Goal: Complete application form

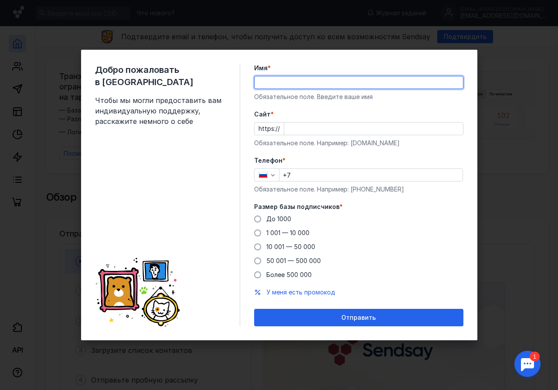
type input "[PERSON_NAME]"
type input "[PHONE_NUMBER]"
click at [287, 130] on input "Cайт *" at bounding box center [373, 129] width 179 height 12
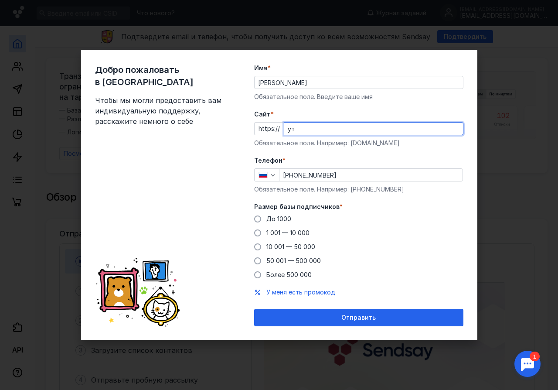
type input "у"
type input "[DOMAIN_NAME]"
click at [260, 219] on span at bounding box center [257, 218] width 7 height 7
click at [0, 0] on input "До 1000" at bounding box center [0, 0] width 0 height 0
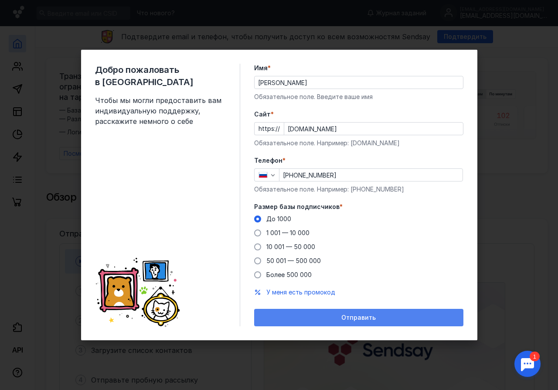
click at [364, 316] on span "Отправить" at bounding box center [359, 317] width 34 height 7
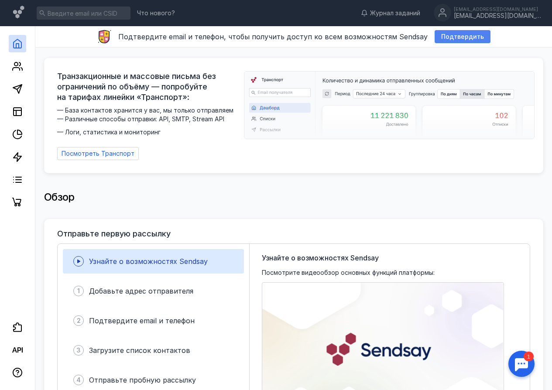
click at [461, 38] on span "Подтвердить" at bounding box center [462, 36] width 43 height 7
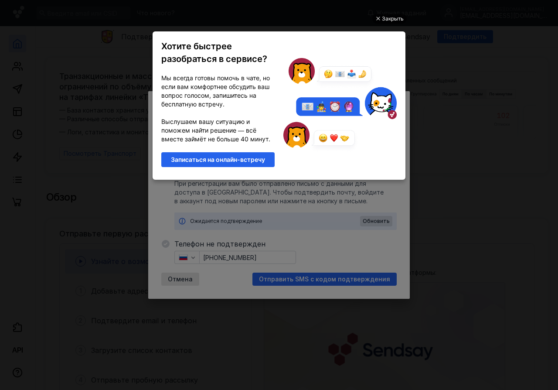
click at [394, 18] on div "Закрыть" at bounding box center [393, 19] width 22 height 10
